Goal: Navigation & Orientation: Find specific page/section

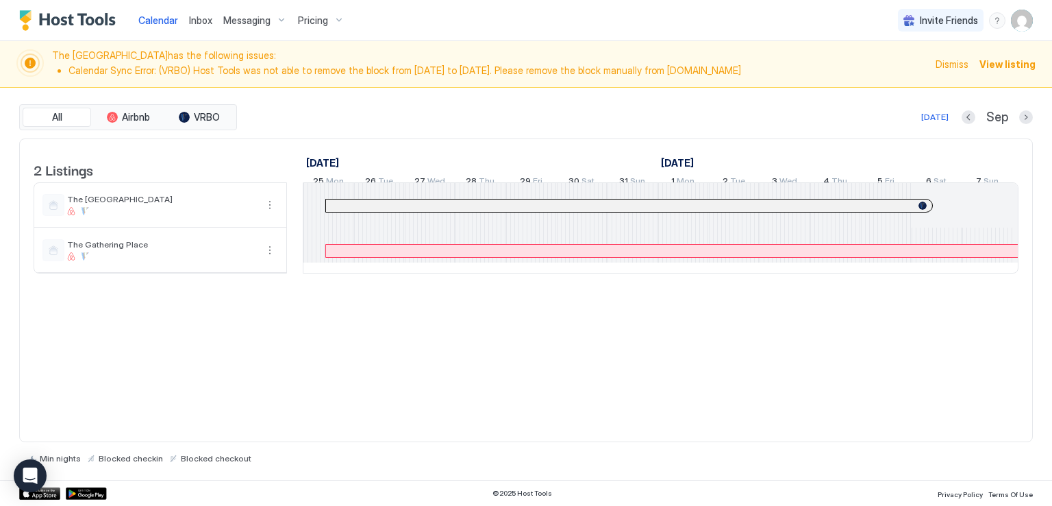
scroll to position [0, 761]
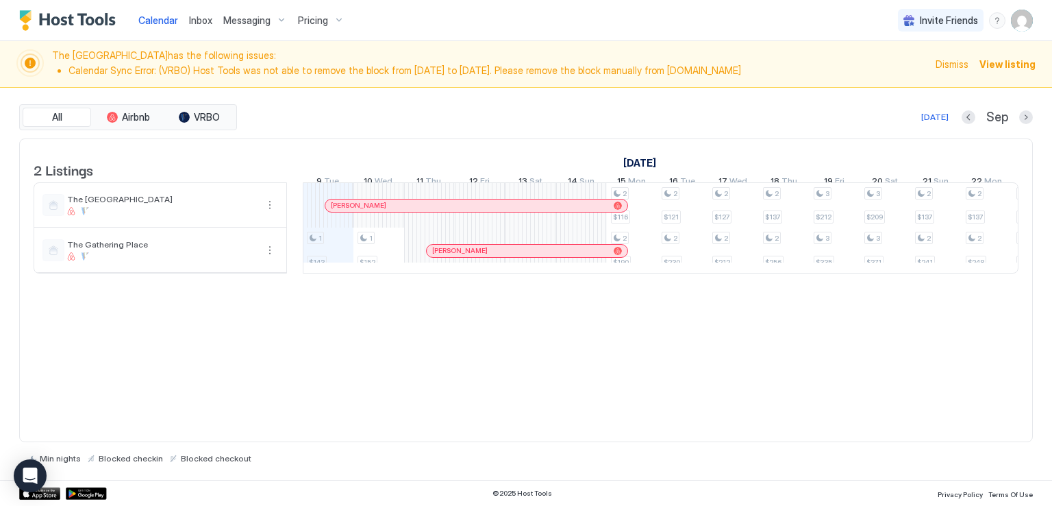
click at [485, 12] on div "Calendar Inbox Messaging Pricing Invite Friends RM" at bounding box center [526, 20] width 1052 height 41
click at [185, 12] on div "Inbox" at bounding box center [201, 20] width 34 height 25
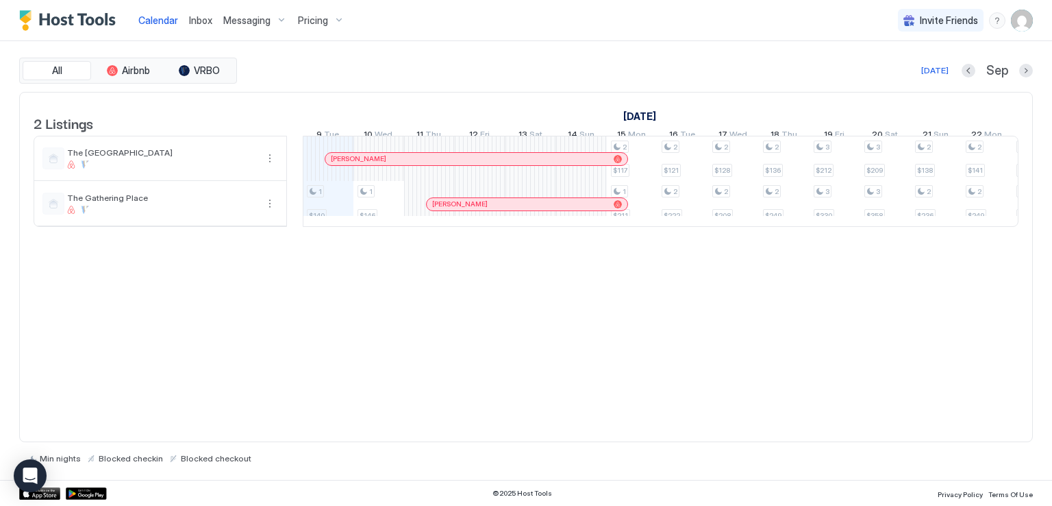
click at [206, 21] on span "Inbox" at bounding box center [200, 20] width 23 height 12
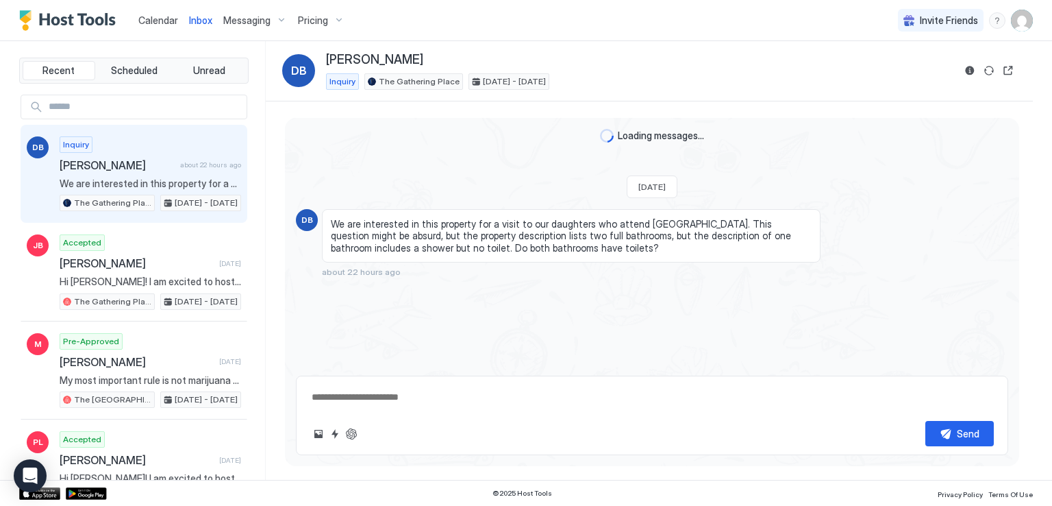
type textarea "*"
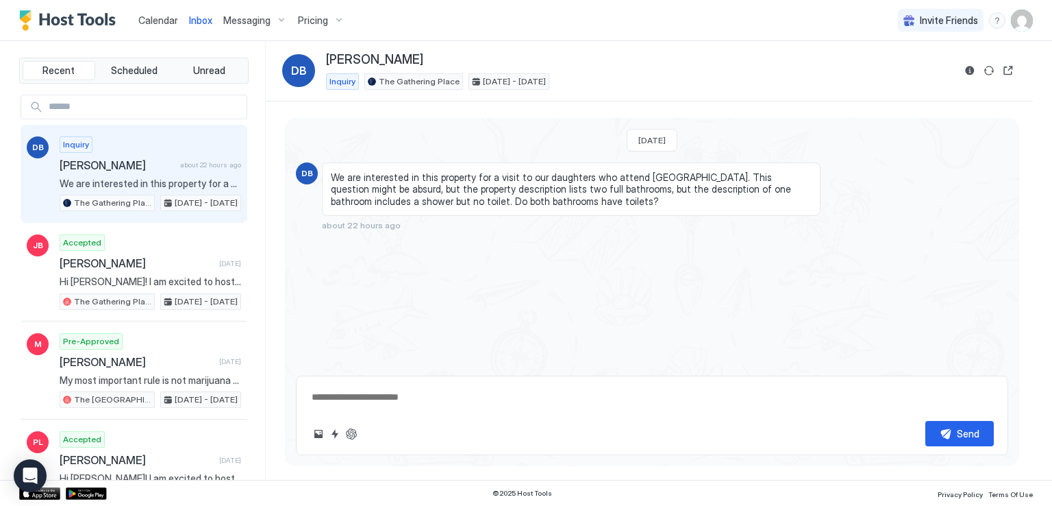
click at [153, 19] on span "Calendar" at bounding box center [158, 20] width 40 height 12
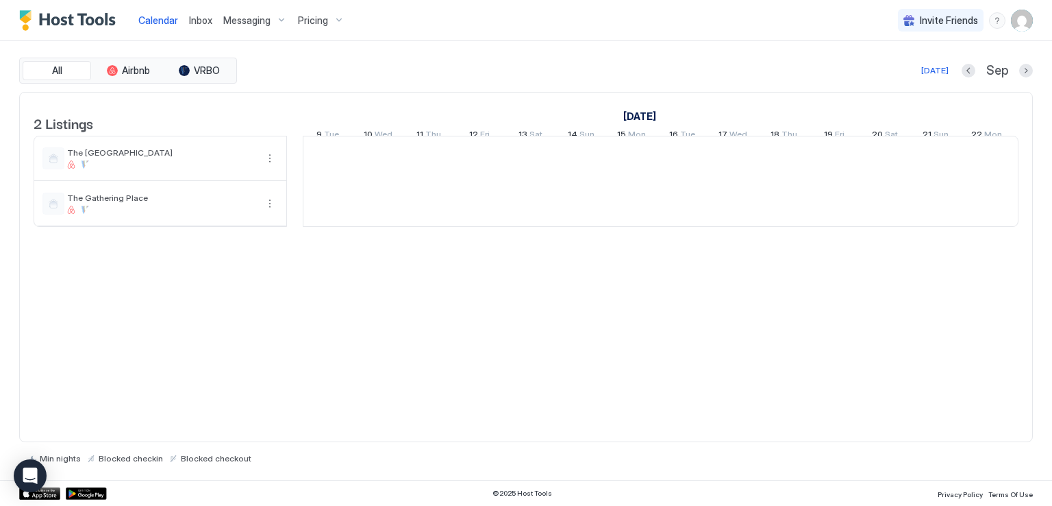
scroll to position [0, 761]
click at [520, 62] on div "[DATE] Sep" at bounding box center [636, 70] width 793 height 16
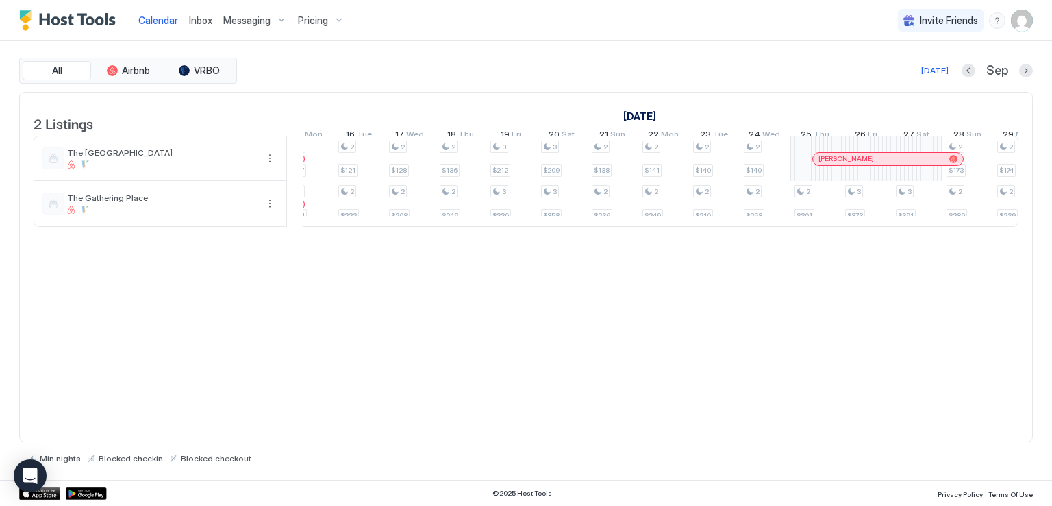
scroll to position [0, 0]
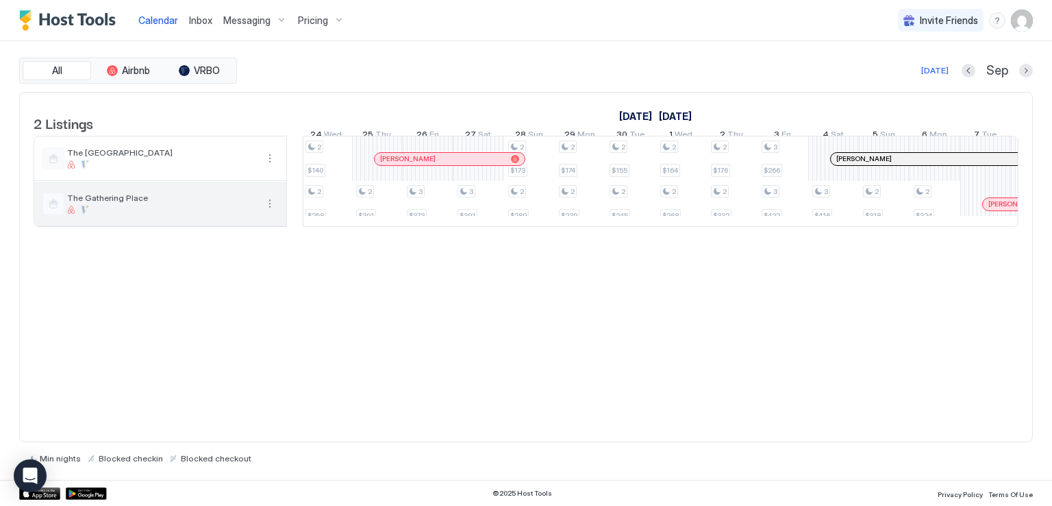
click at [191, 203] on span "The Gathering Place" at bounding box center [161, 198] width 189 height 10
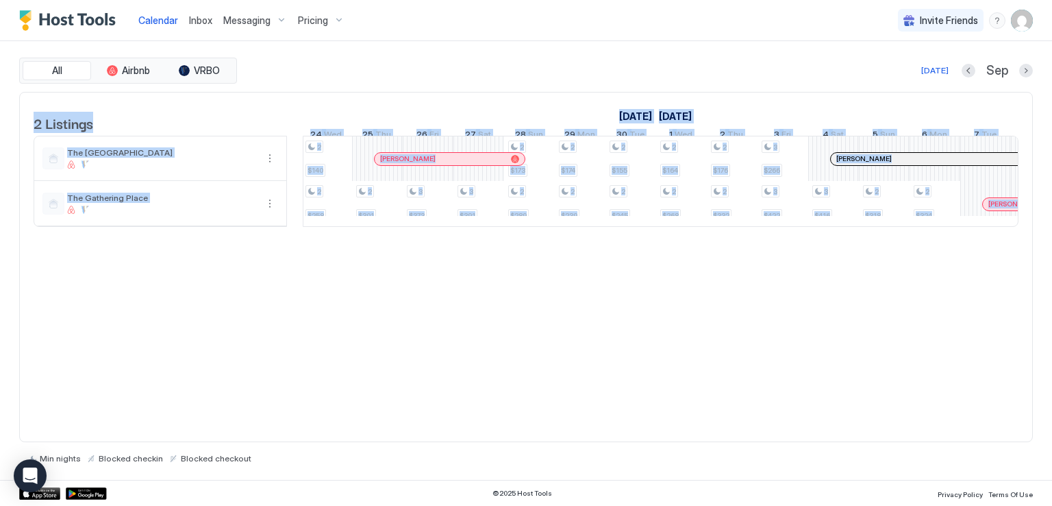
drag, startPoint x: 734, startPoint y: 247, endPoint x: 645, endPoint y: 245, distance: 89.1
click at [645, 241] on div "2 Listings [DATE] [DATE] [DATE] 25 Mon 26 Tue 27 Wed 28 Thu 29 Fri 30 Sat 31 Su…" at bounding box center [526, 166] width 1013 height 149
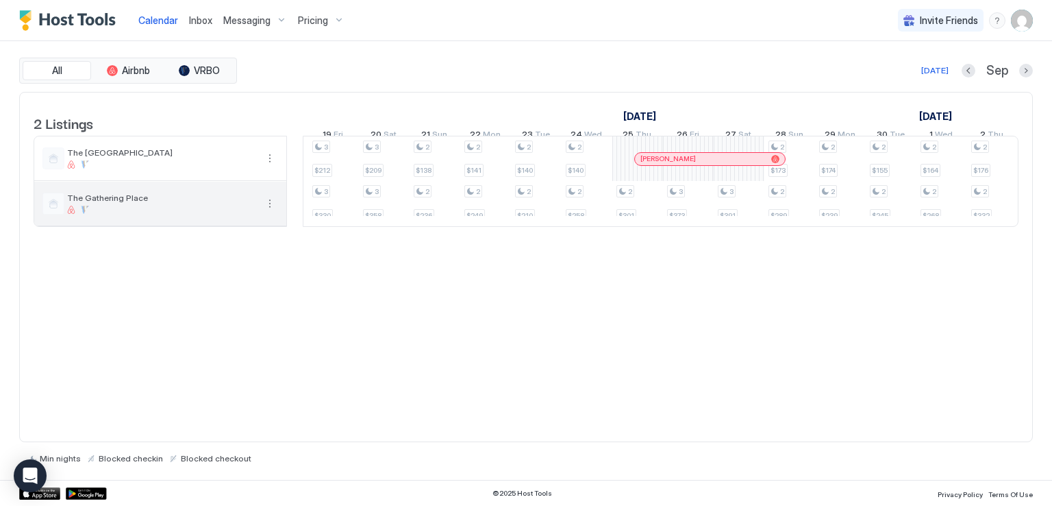
click at [222, 214] on div at bounding box center [161, 210] width 189 height 8
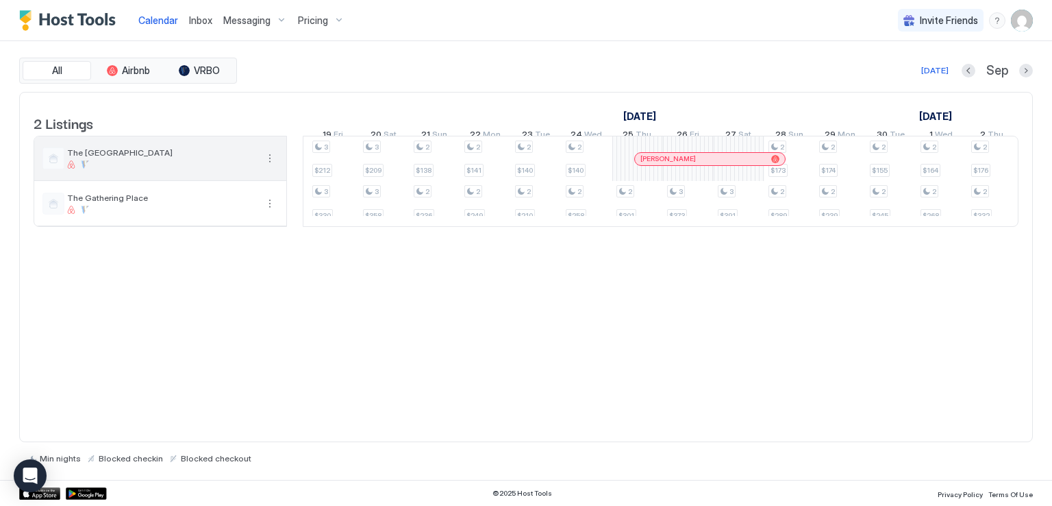
click at [235, 158] on span "The [GEOGRAPHIC_DATA]" at bounding box center [161, 152] width 189 height 10
drag, startPoint x: 680, startPoint y: 43, endPoint x: 545, endPoint y: 10, distance: 138.9
click at [679, 43] on div "All Airbnb VRBO [DATE] [DATE] Listings [DATE] [DATE] [DATE] 25 Mon 26 Tue 27 We…" at bounding box center [526, 260] width 1014 height 438
